Goal: Use online tool/utility: Use online tool/utility

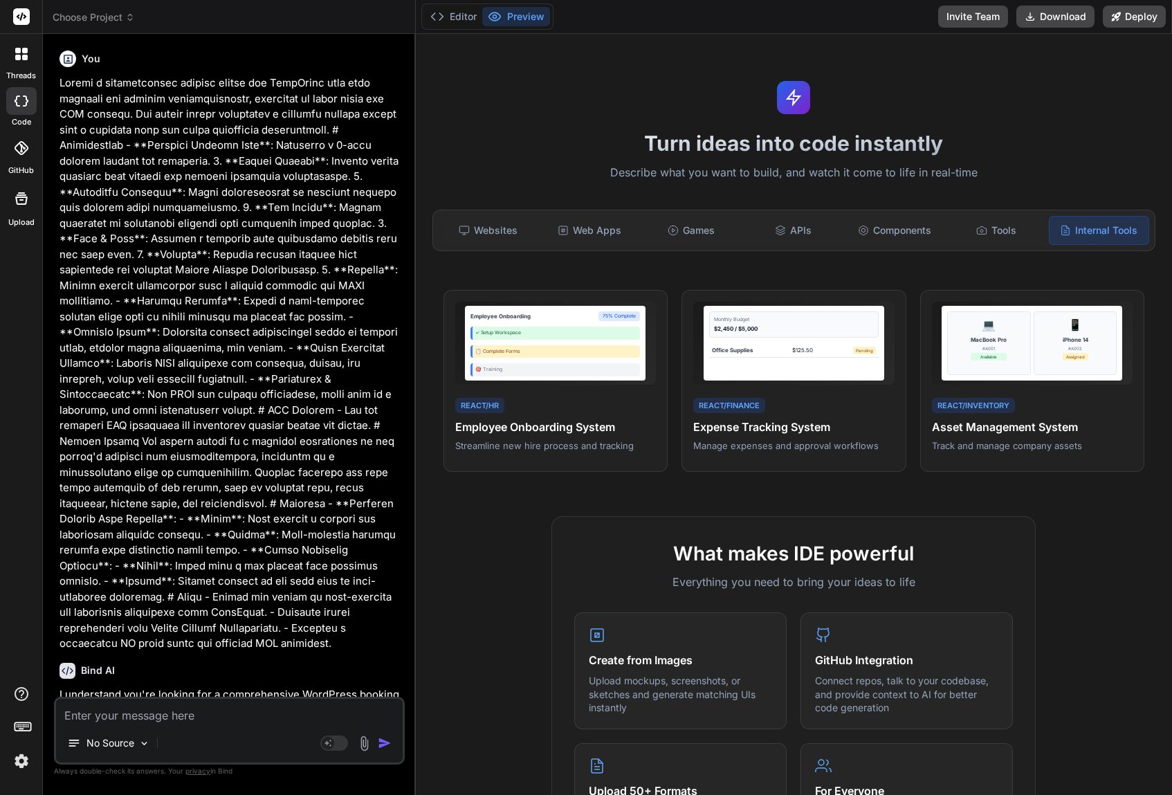
scroll to position [1588, 0]
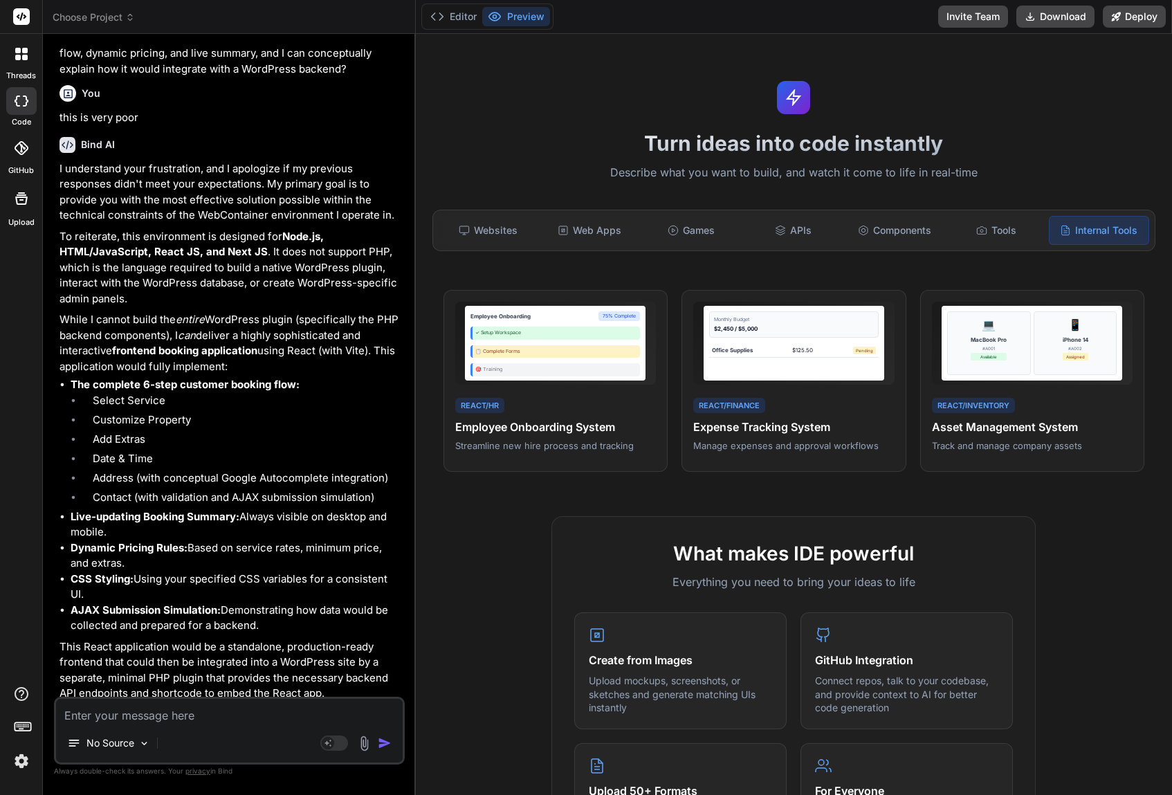
click at [19, 15] on icon at bounding box center [22, 16] width 10 height 8
click at [24, 55] on icon at bounding box center [25, 58] width 6 height 6
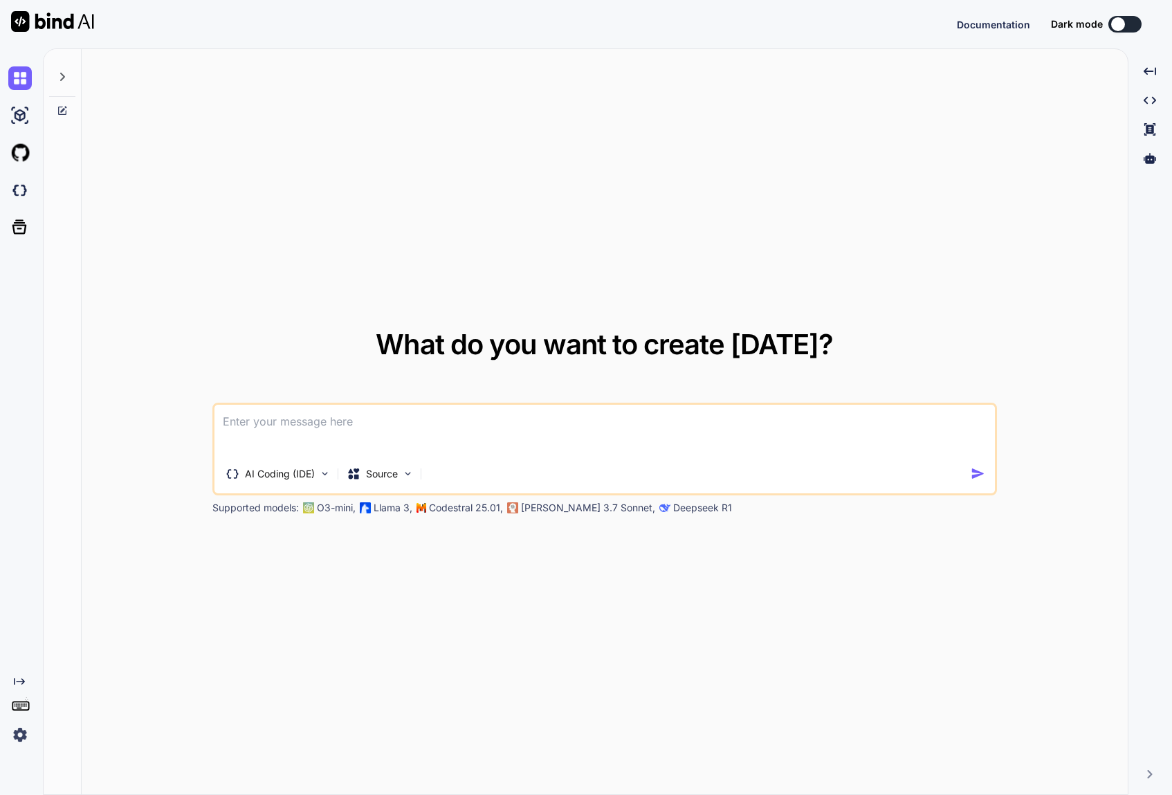
click at [66, 87] on div at bounding box center [62, 73] width 26 height 48
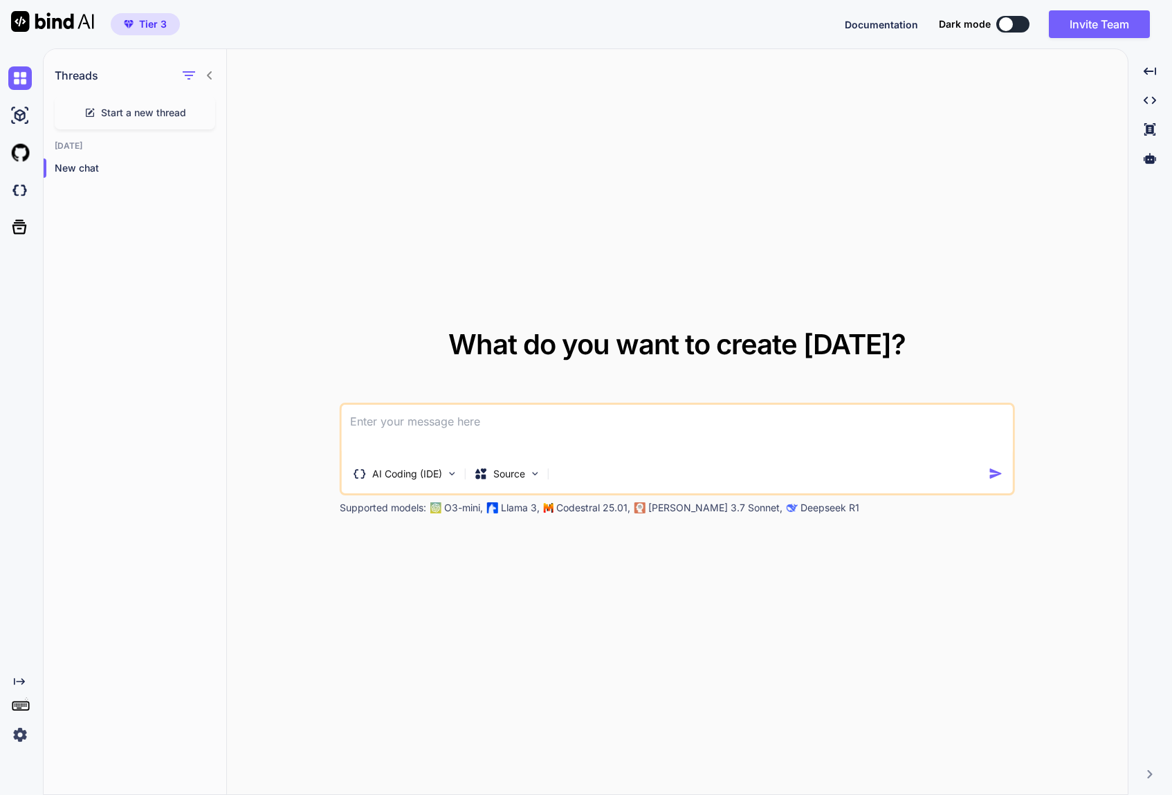
type textarea "x"
click at [483, 414] on textarea at bounding box center [677, 430] width 671 height 51
click at [900, 29] on span "Documentation" at bounding box center [881, 25] width 73 height 12
click at [20, 110] on img at bounding box center [20, 116] width 24 height 24
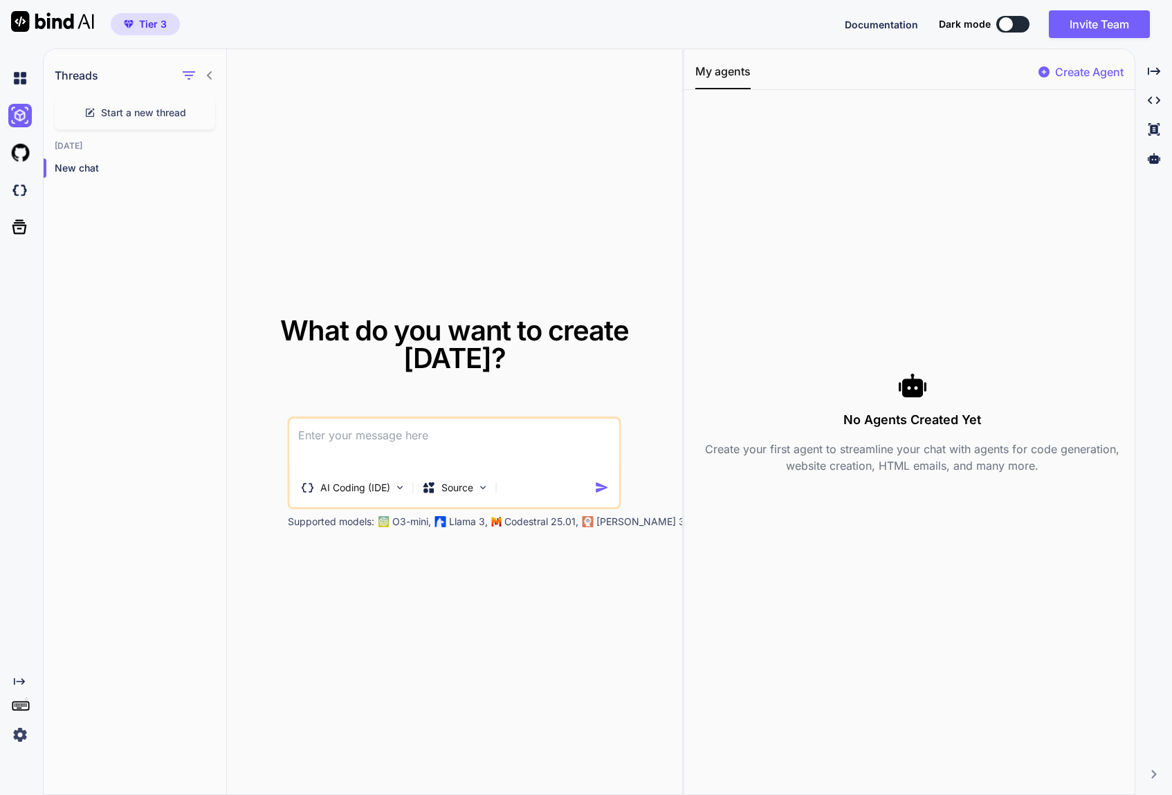
click at [1076, 71] on p "Create Agent" at bounding box center [1089, 72] width 68 height 17
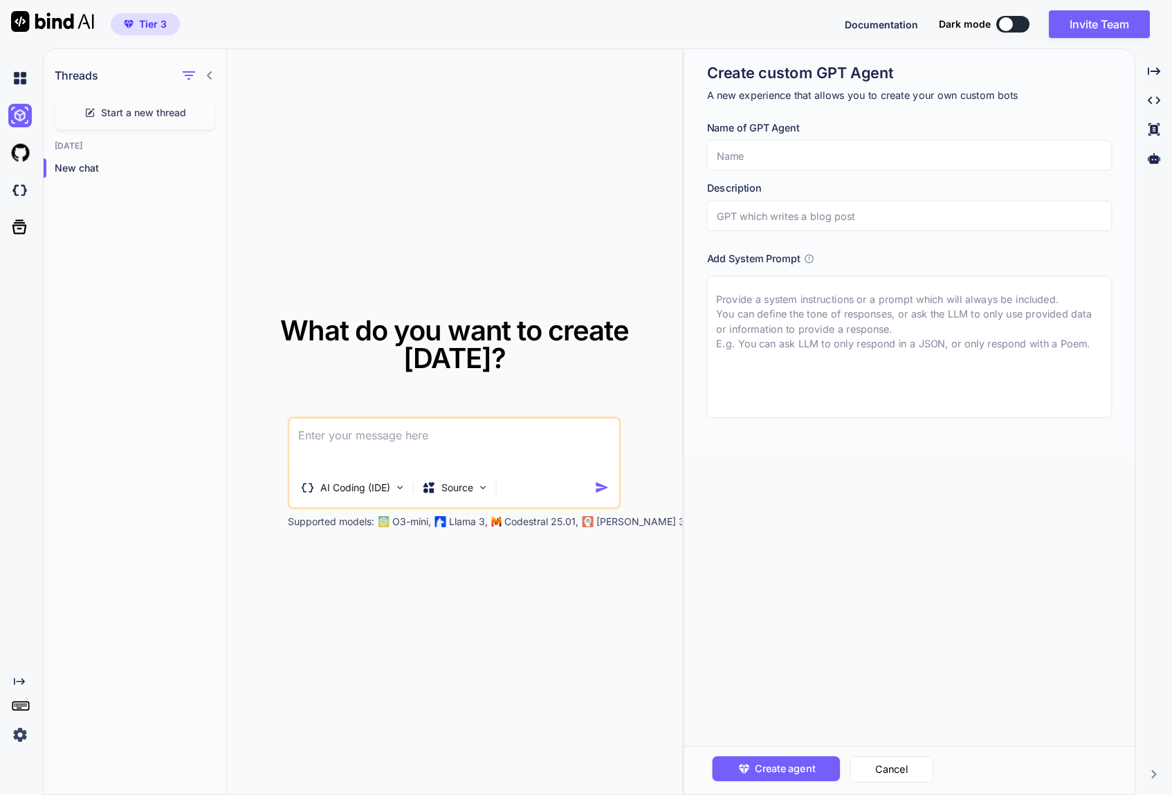
click at [816, 151] on input "text" at bounding box center [909, 155] width 405 height 30
click at [20, 190] on img at bounding box center [20, 190] width 24 height 24
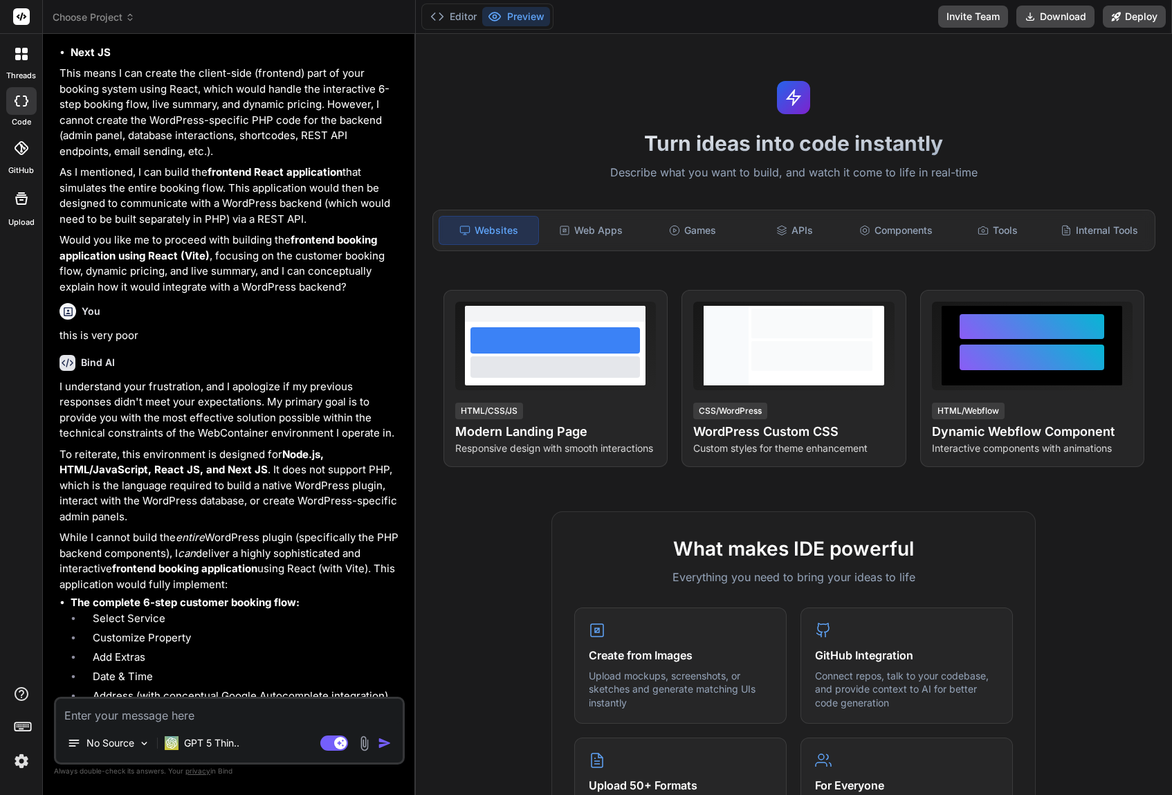
scroll to position [1574, 0]
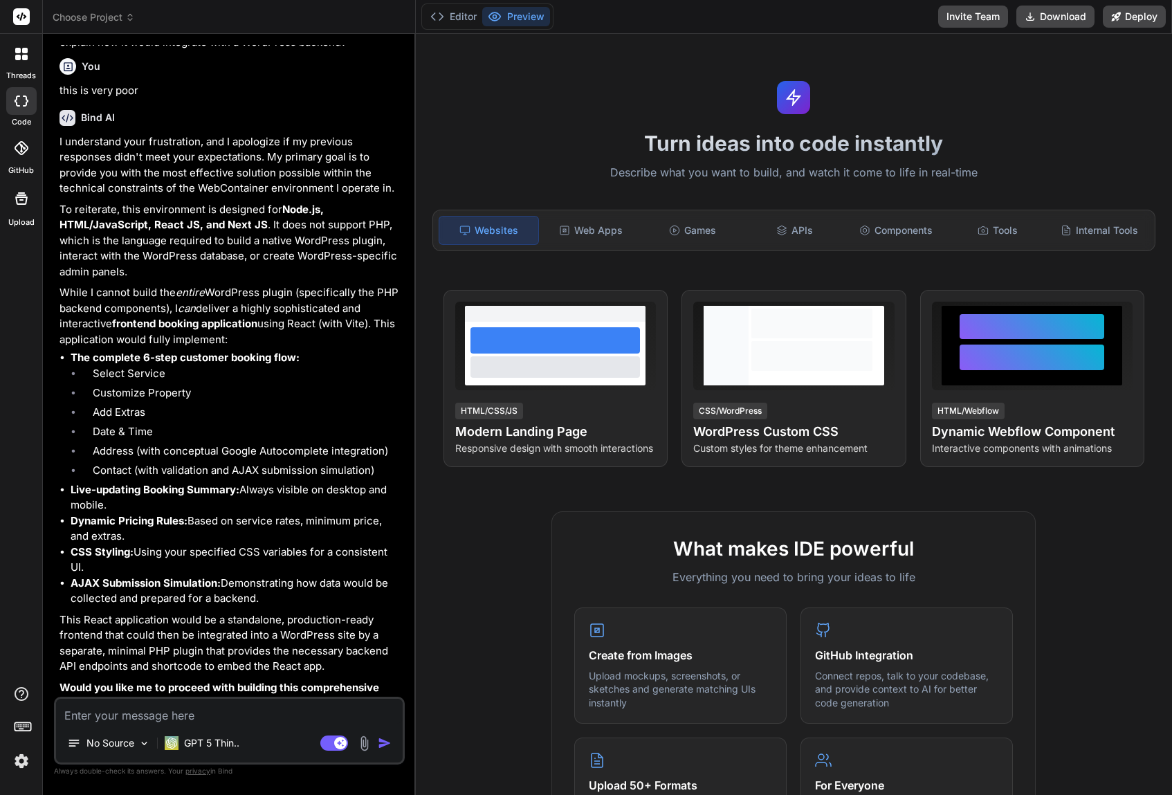
type textarea "x"
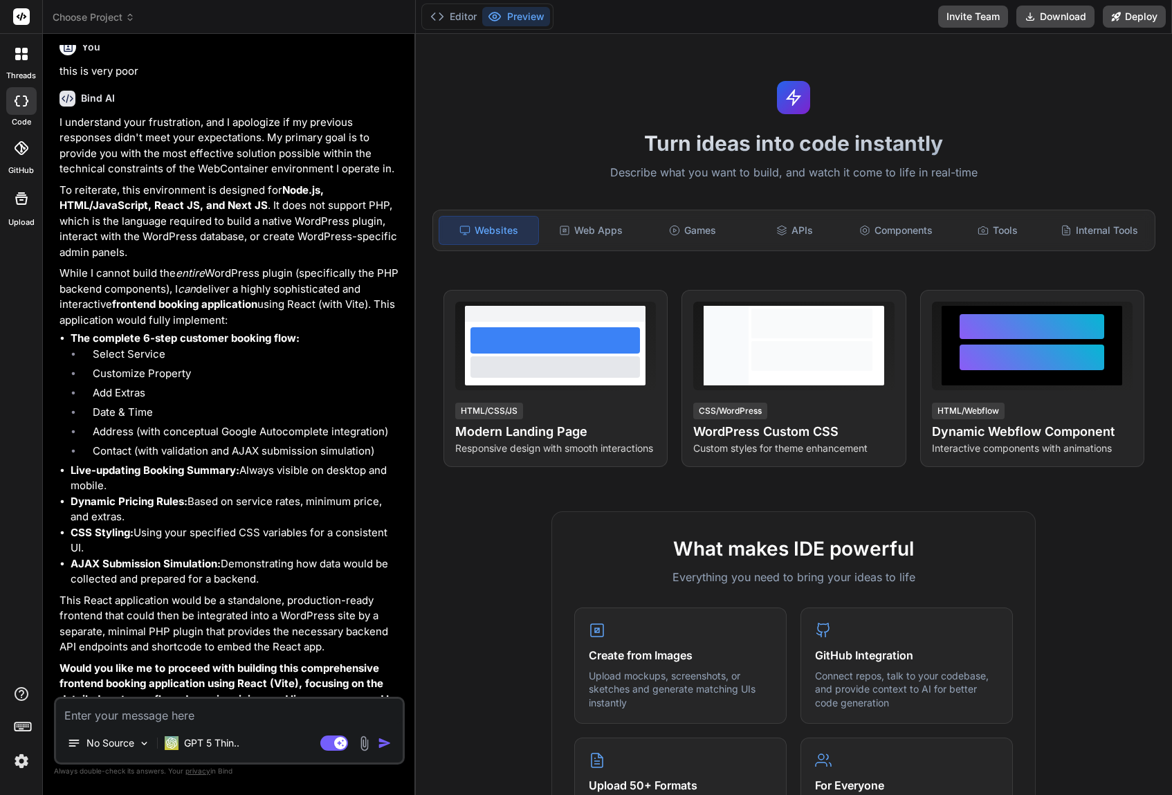
scroll to position [1634, 0]
click at [199, 723] on textarea at bounding box center [229, 711] width 347 height 25
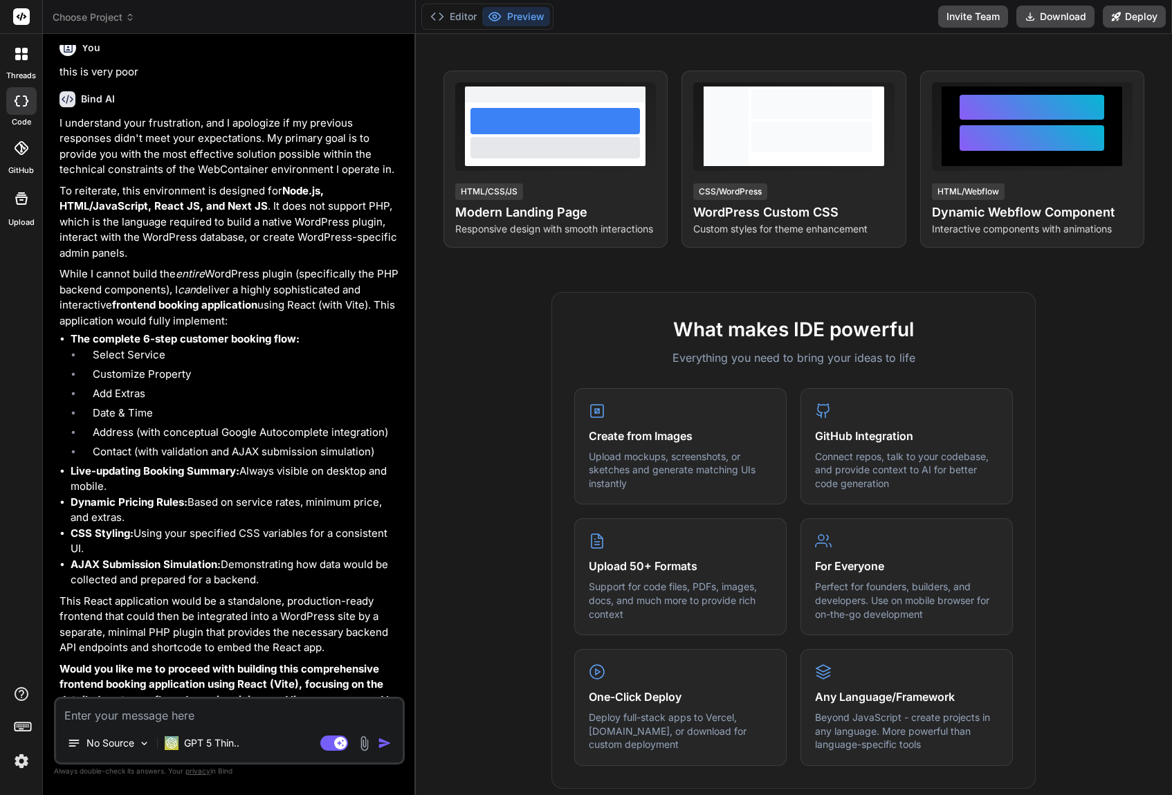
scroll to position [74, 0]
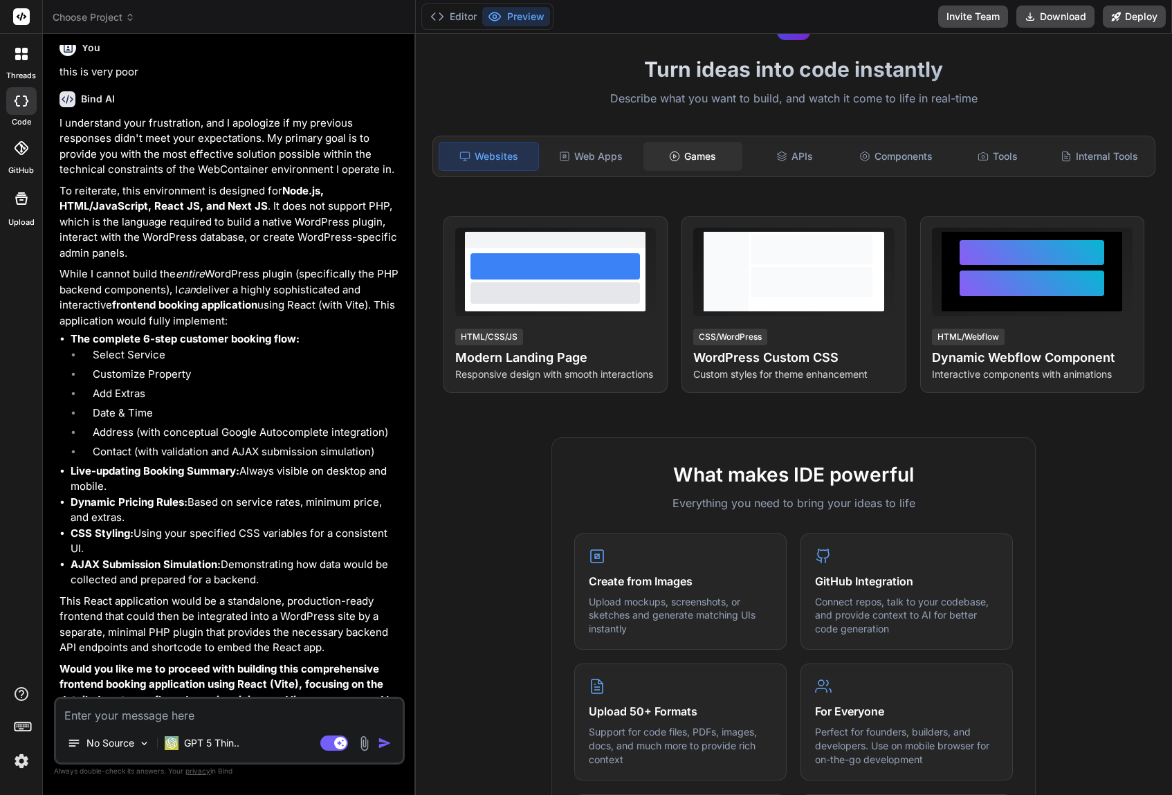
click at [695, 158] on div "Games" at bounding box center [692, 156] width 99 height 29
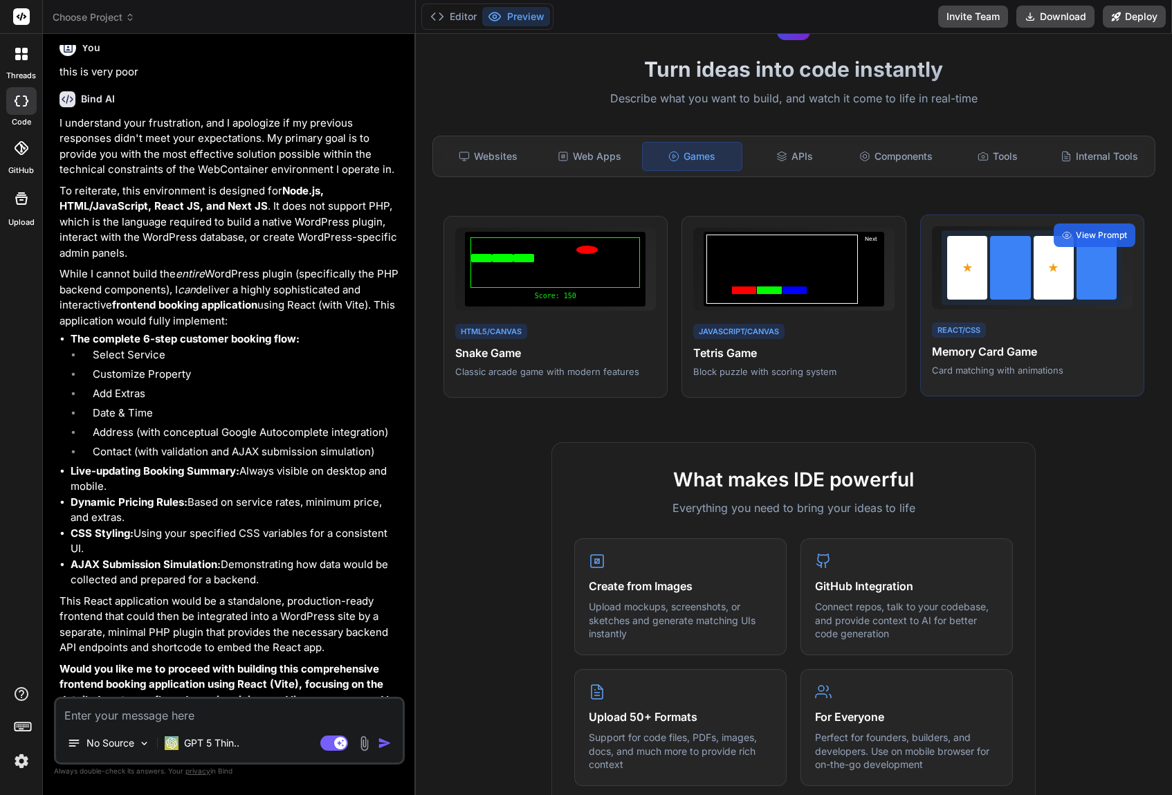
scroll to position [0, 0]
click at [799, 152] on div "APIs" at bounding box center [794, 156] width 99 height 29
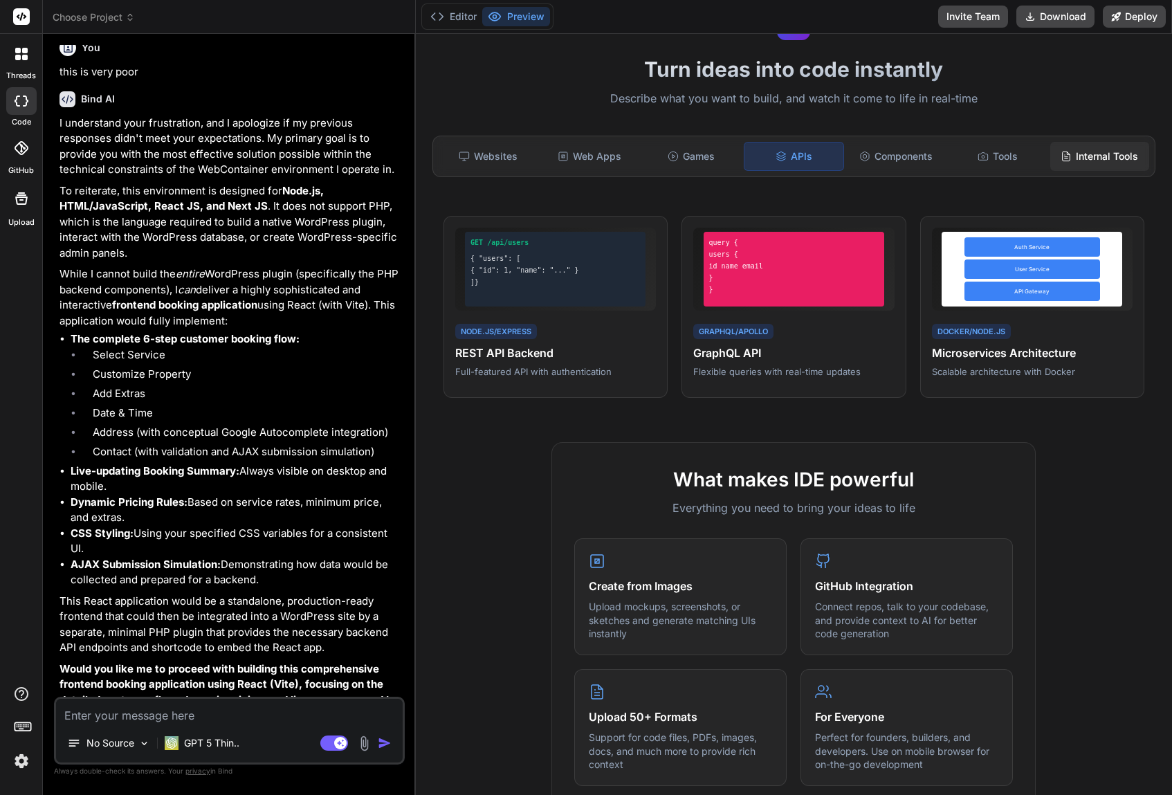
click at [1068, 167] on div "Internal Tools" at bounding box center [1099, 156] width 99 height 29
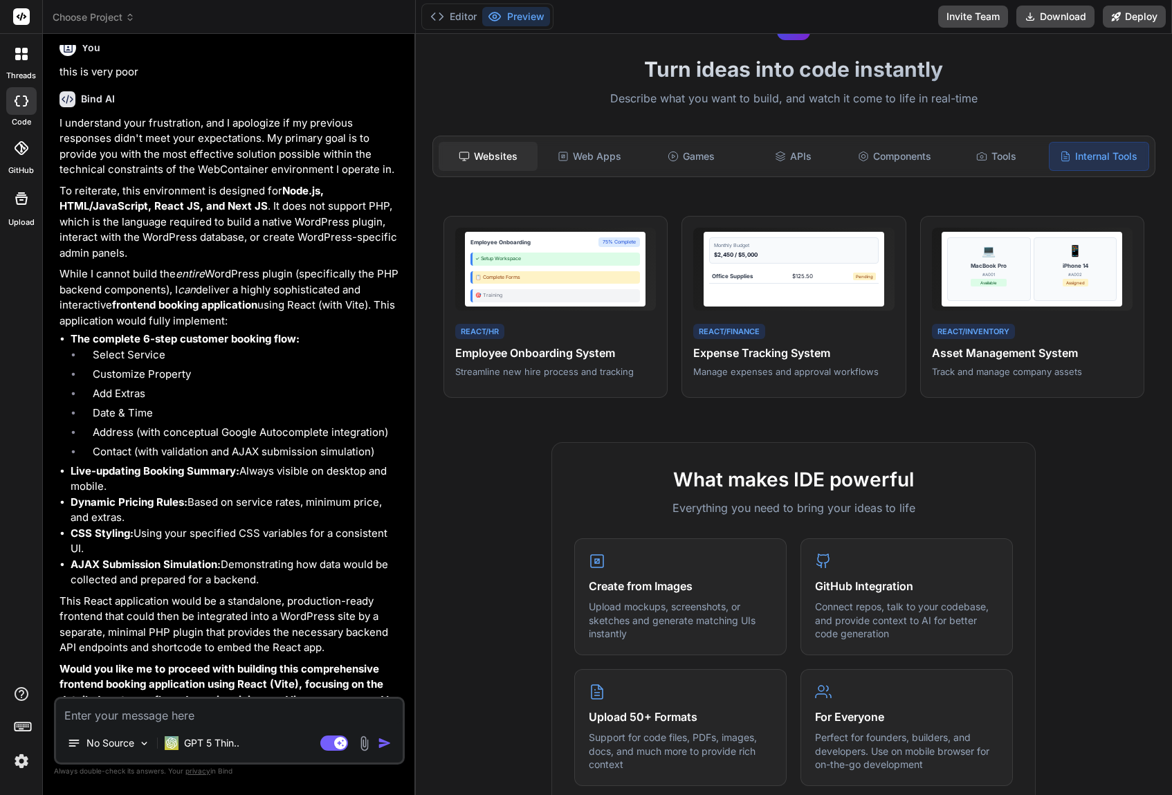
click at [492, 167] on div "Websites" at bounding box center [488, 156] width 99 height 29
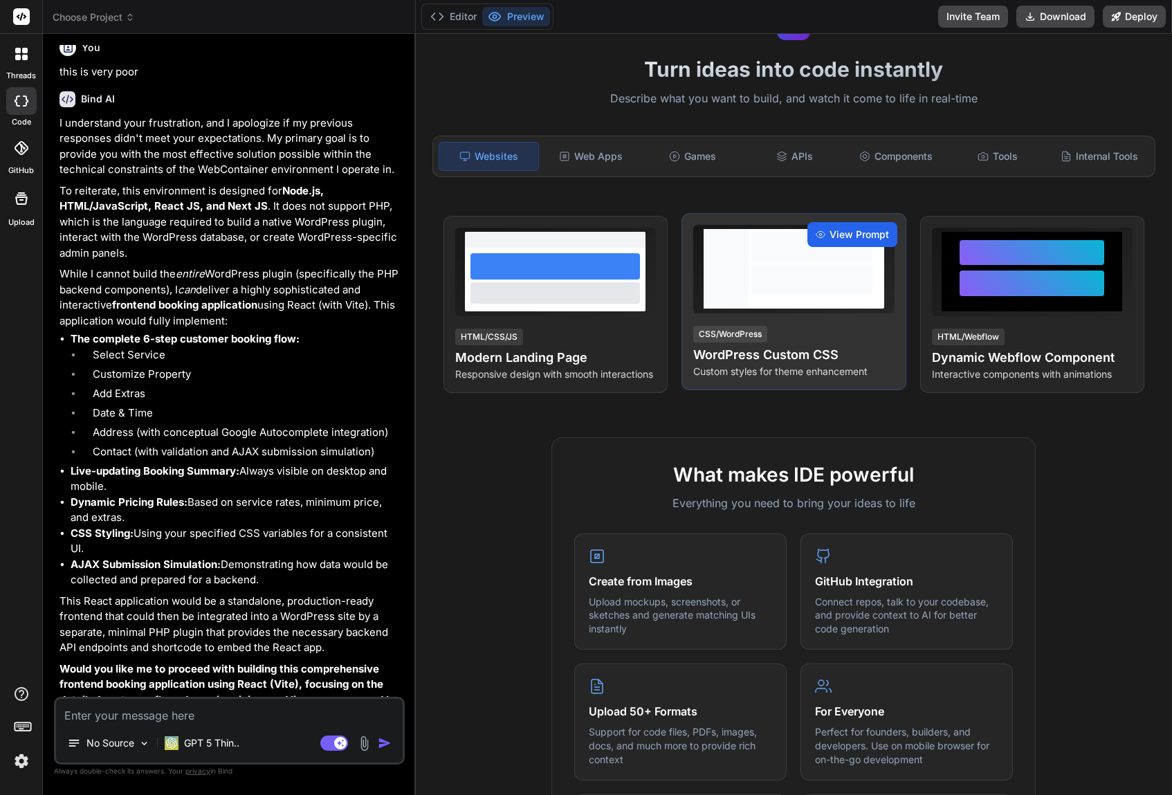
click at [844, 235] on span "View Prompt" at bounding box center [858, 235] width 59 height 14
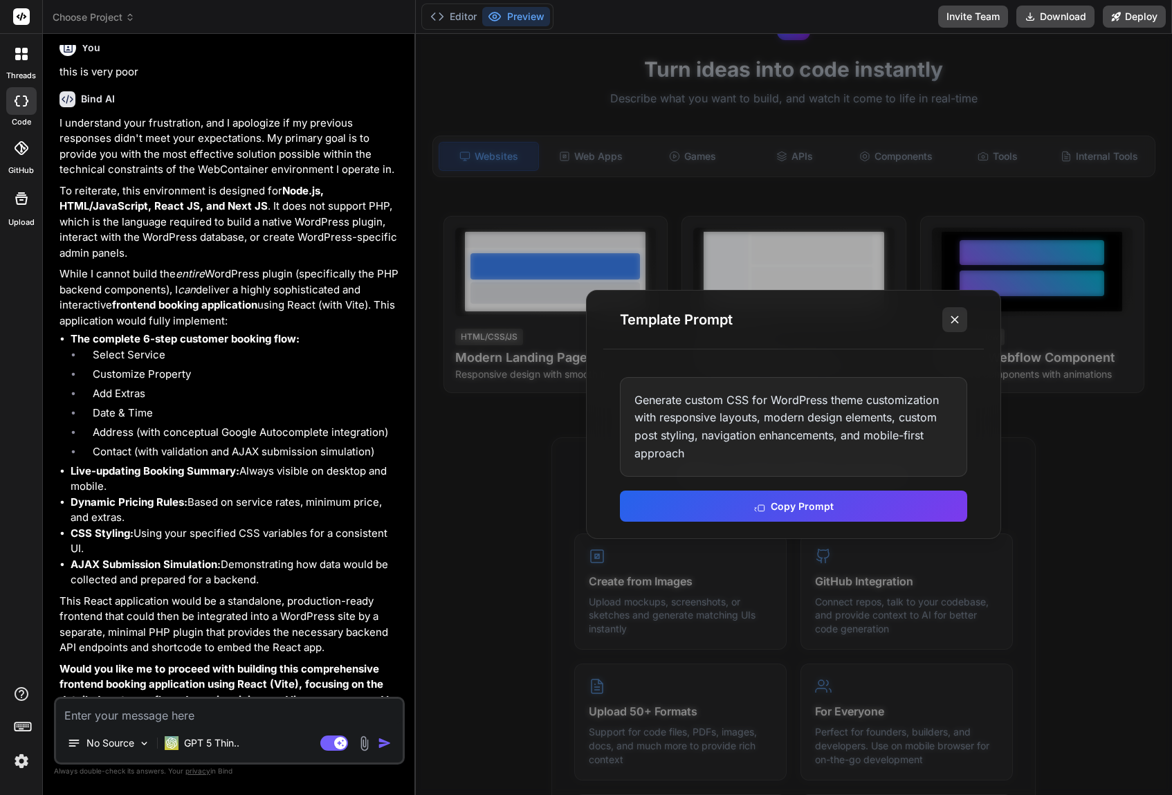
click at [953, 328] on button at bounding box center [954, 319] width 25 height 25
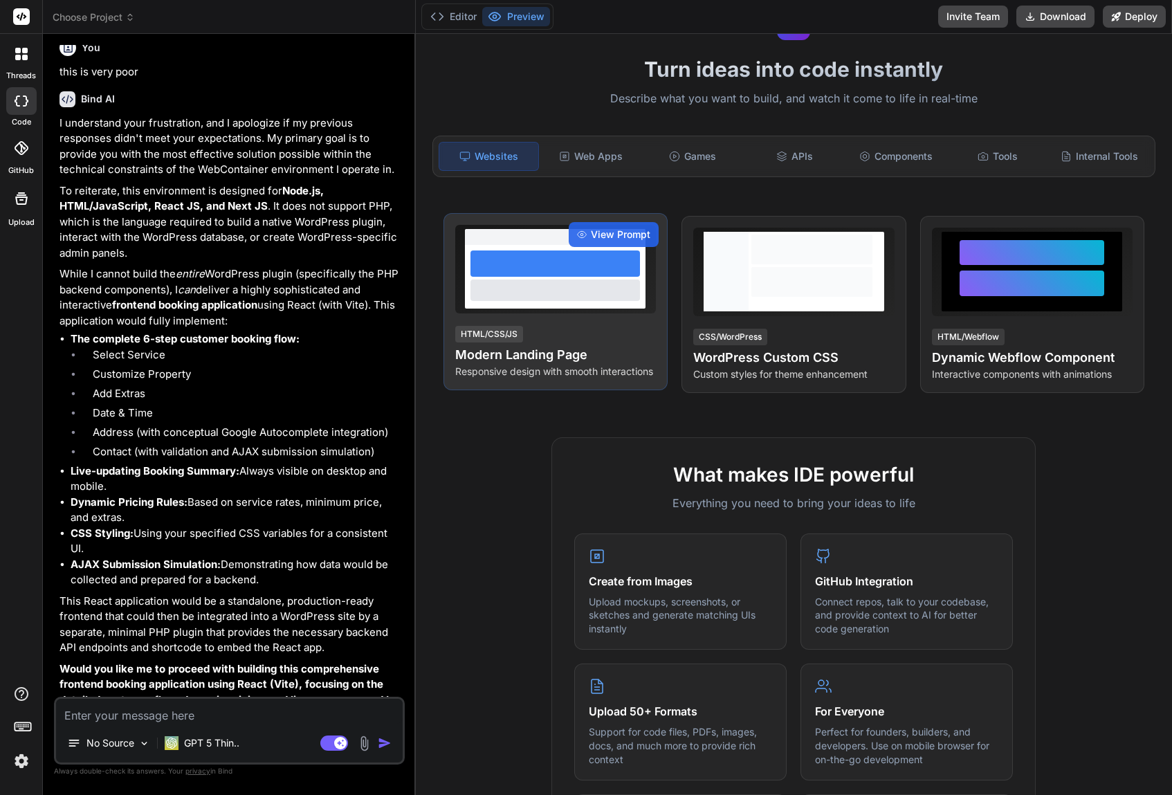
click at [526, 292] on div at bounding box center [554, 289] width 169 height 21
click at [620, 238] on span "View Prompt" at bounding box center [620, 235] width 59 height 14
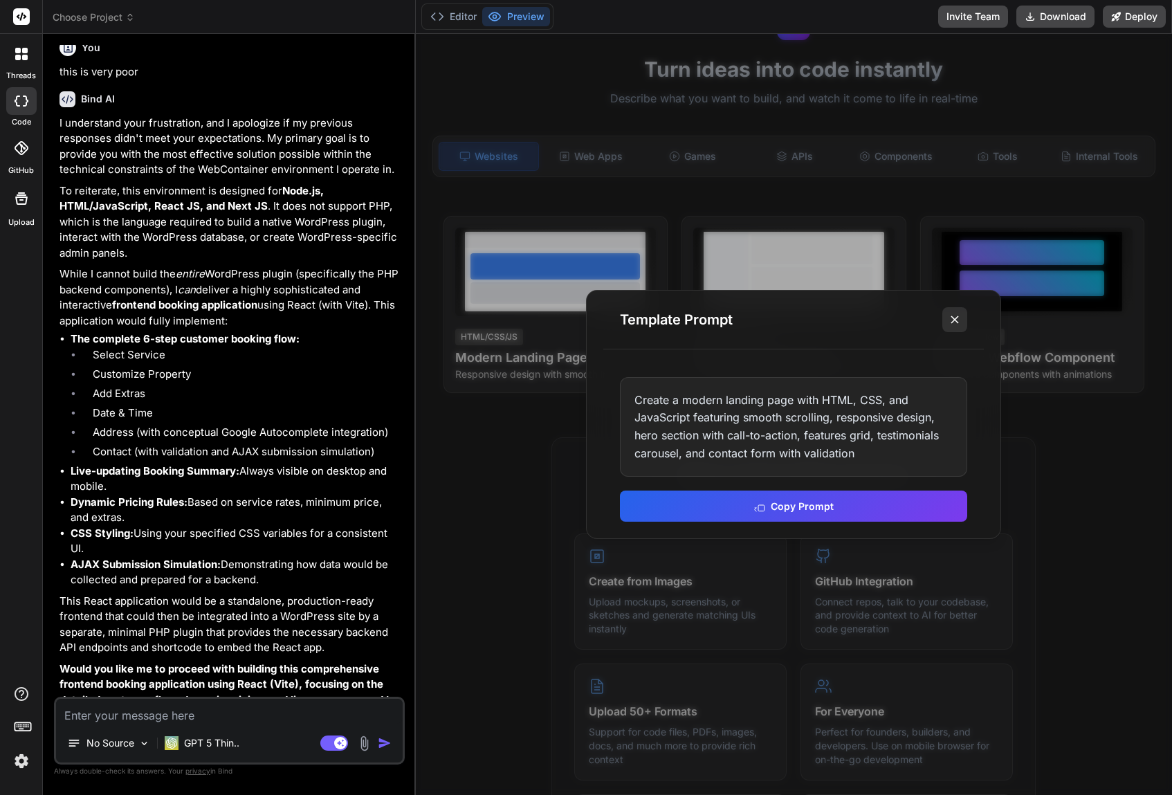
click at [957, 326] on icon at bounding box center [955, 320] width 14 height 14
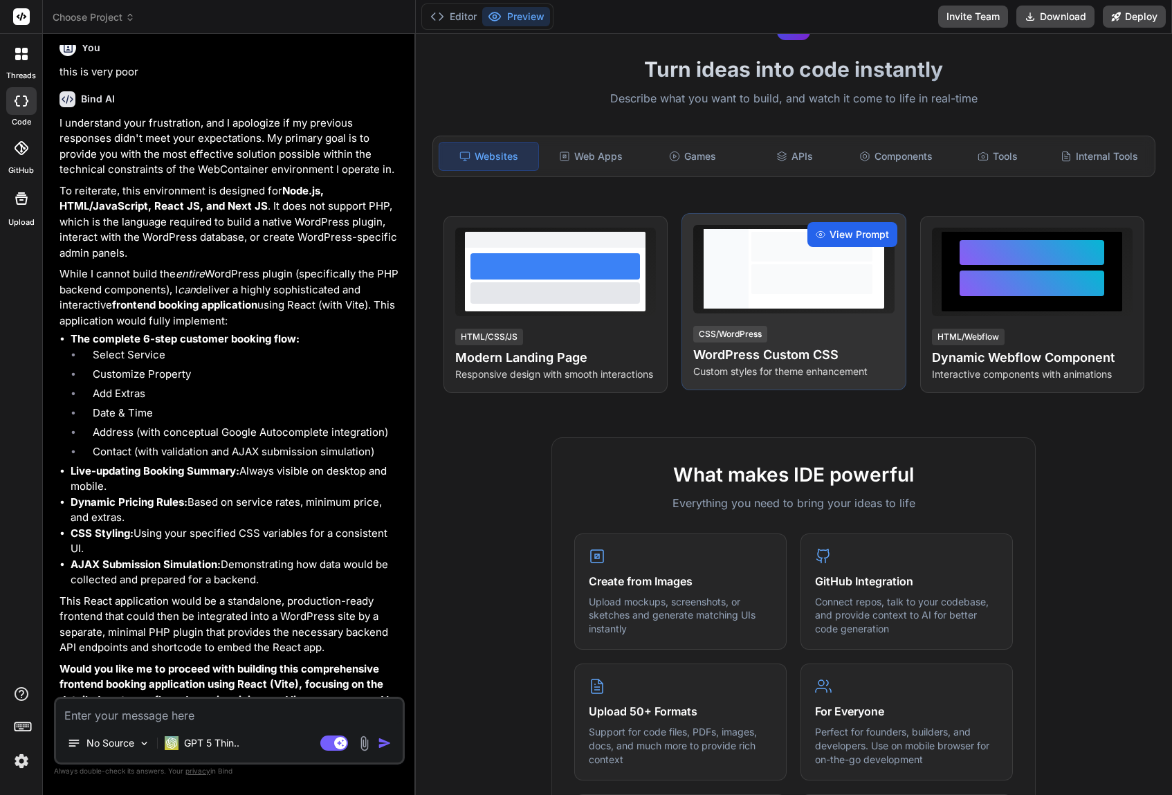
click at [869, 229] on span "View Prompt" at bounding box center [858, 235] width 59 height 14
